Goal: Obtain resource: Download file/media

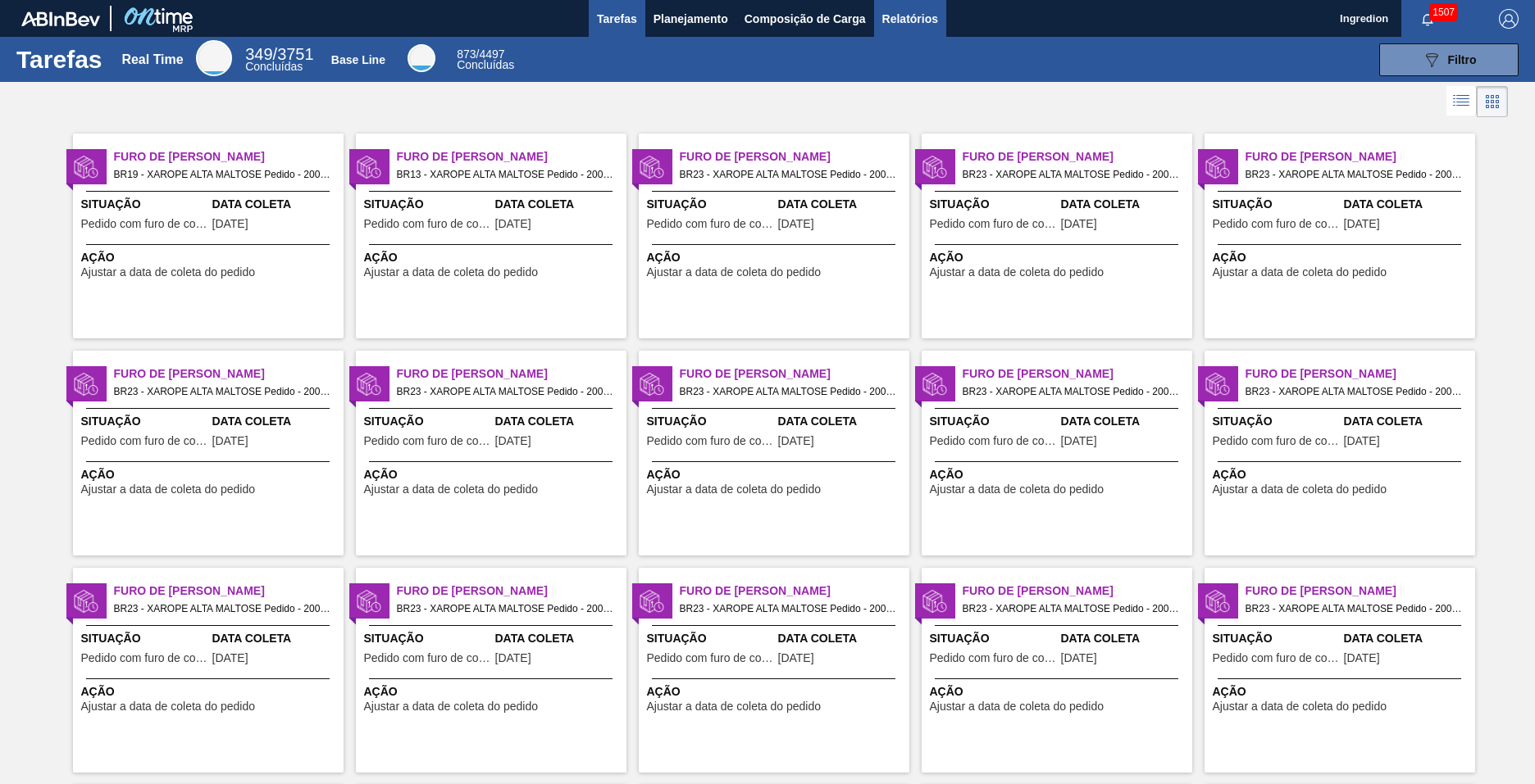
click at [909, 18] on span "Relatórios" at bounding box center [910, 18] width 55 height 19
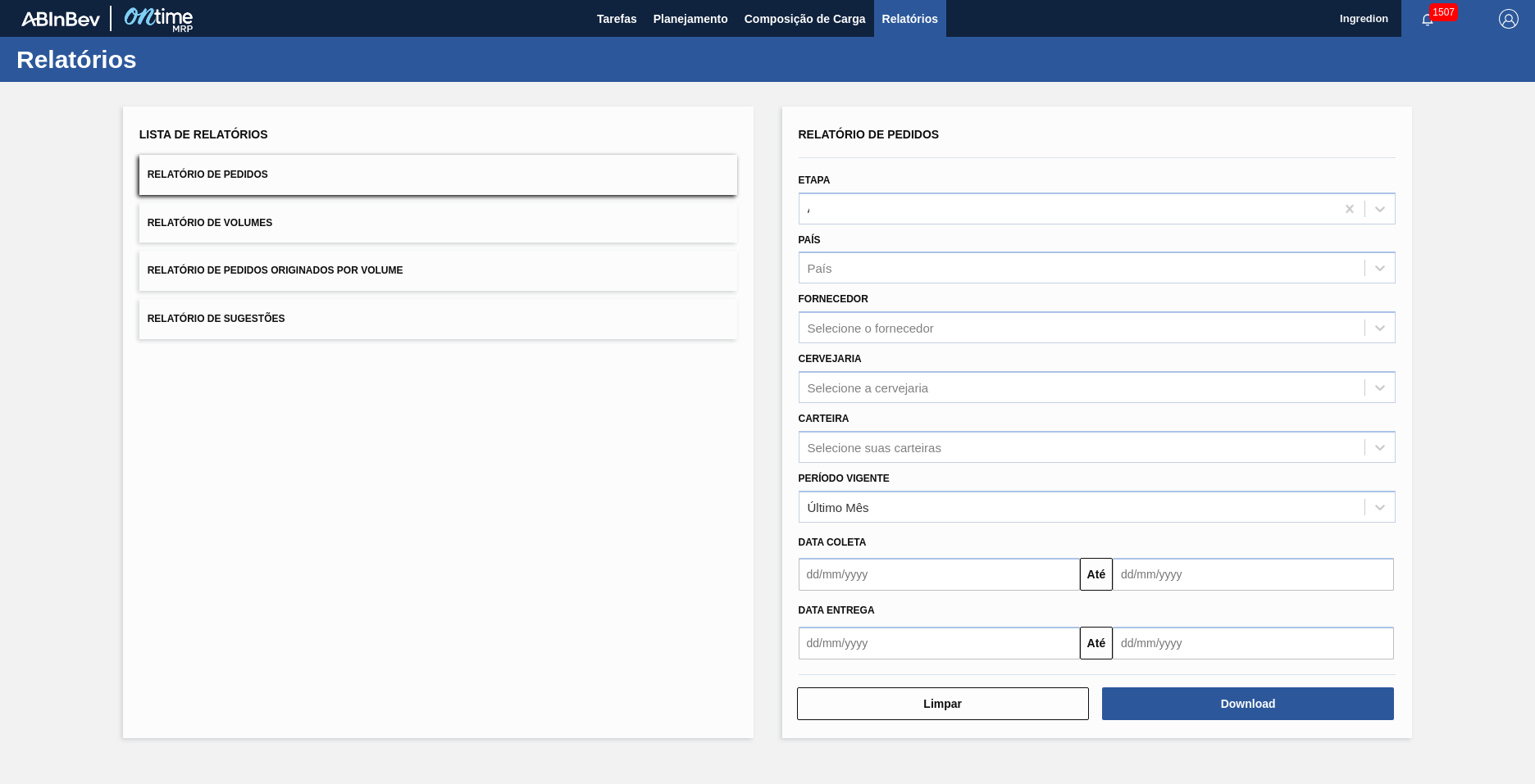
type input "Aguardando Faturamento"
type input "Xarope"
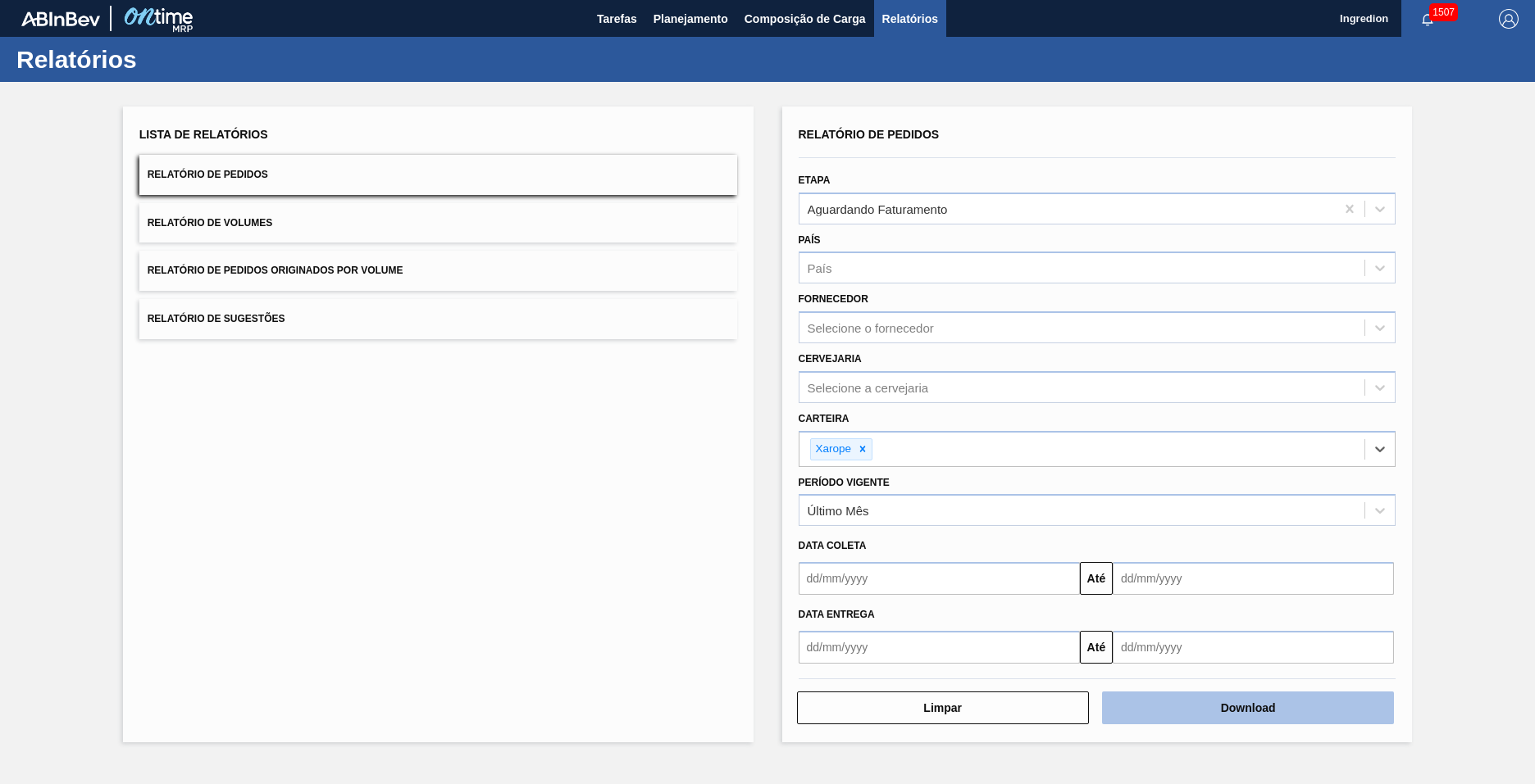
click at [1248, 708] on button "Download" at bounding box center [1248, 708] width 292 height 33
